Goal: Information Seeking & Learning: Learn about a topic

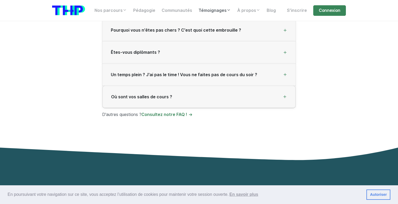
scroll to position [1330, 0]
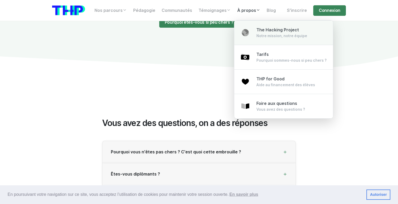
click at [255, 35] on link "The Hacking Project Notre mission, notre équipe" at bounding box center [283, 32] width 99 height 25
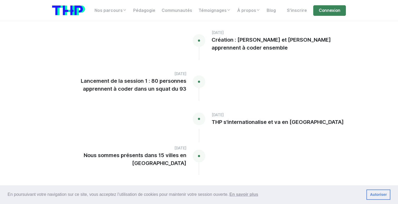
scroll to position [751, 0]
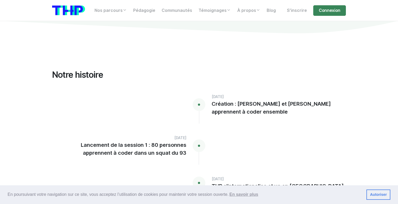
click at [263, 100] on h5 "Création : [PERSON_NAME] et [PERSON_NAME] apprennent à coder ensemble" at bounding box center [278, 108] width 134 height 16
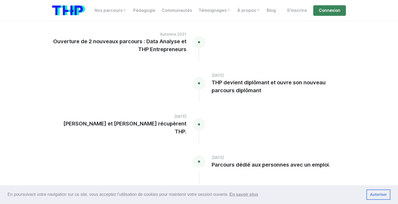
scroll to position [1158, 0]
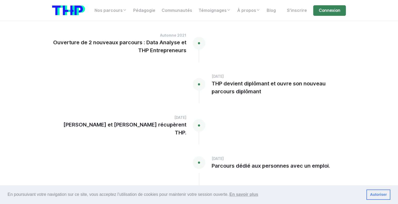
click at [163, 120] on h5 "[PERSON_NAME] et [PERSON_NAME] récupèrent THP." at bounding box center [119, 128] width 134 height 16
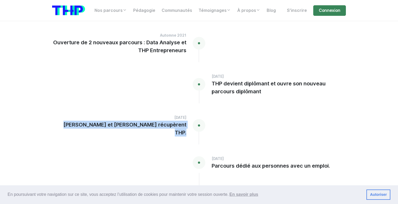
click at [163, 120] on h5 "[PERSON_NAME] et [PERSON_NAME] récupèrent THP." at bounding box center [119, 128] width 134 height 16
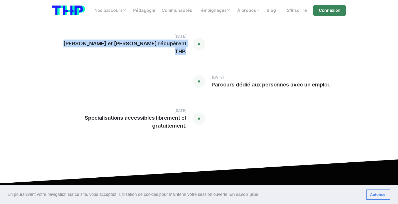
scroll to position [1311, 0]
